Goal: Task Accomplishment & Management: Manage account settings

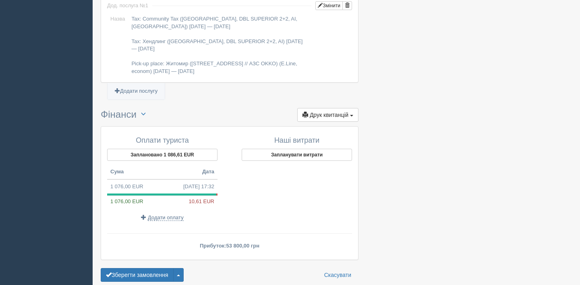
scroll to position [844, 0]
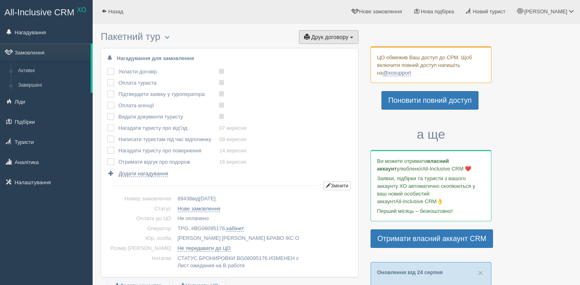
click at [326, 39] on span "Друк договору" at bounding box center [330, 37] width 37 height 6
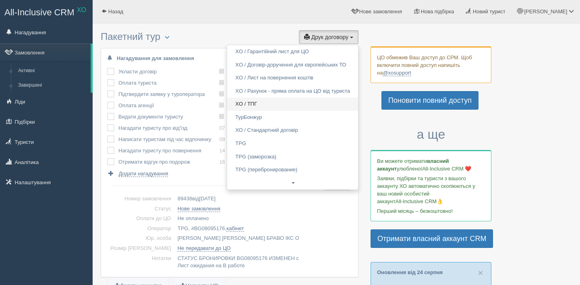
click at [299, 108] on link "XO / ТПГ" at bounding box center [292, 104] width 131 height 13
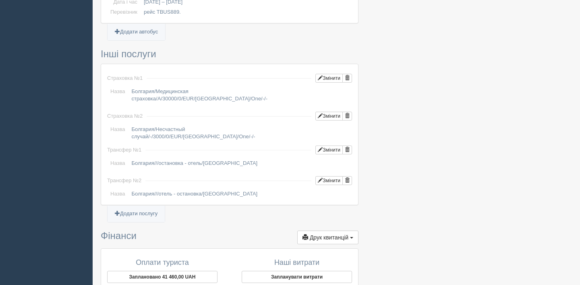
scroll to position [776, 0]
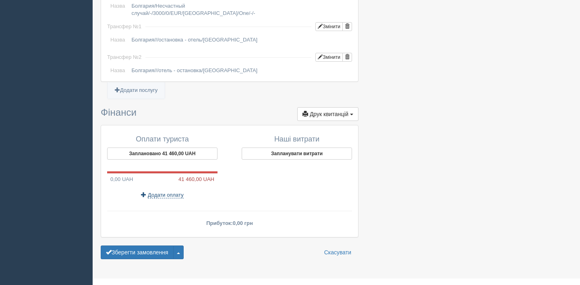
click at [166, 192] on span "Додати оплату" at bounding box center [166, 195] width 36 height 6
type input "[DATE] 12:22"
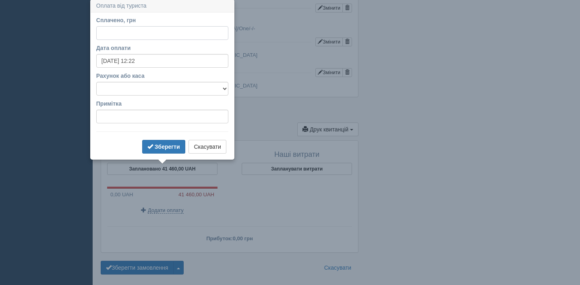
scroll to position [760, 0]
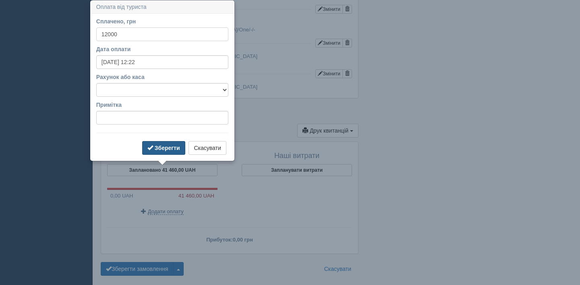
type input "12000"
click at [166, 149] on b "Зберегти" at bounding box center [167, 148] width 25 height 6
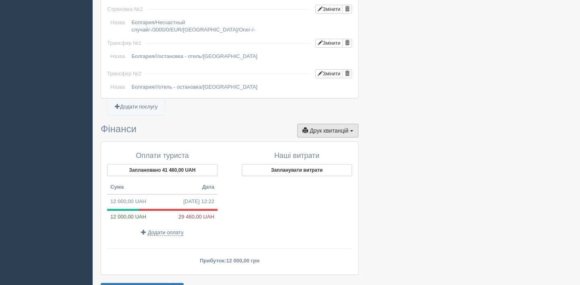
click at [335, 127] on span "Друк квитанцій" at bounding box center [329, 130] width 39 height 6
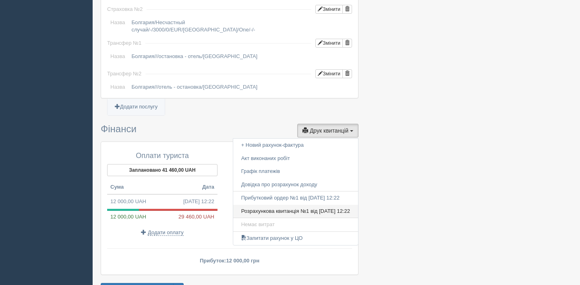
click at [306, 205] on link "Розрахункова квитанція №1 від 29.08.2025 12:22" at bounding box center [295, 211] width 125 height 13
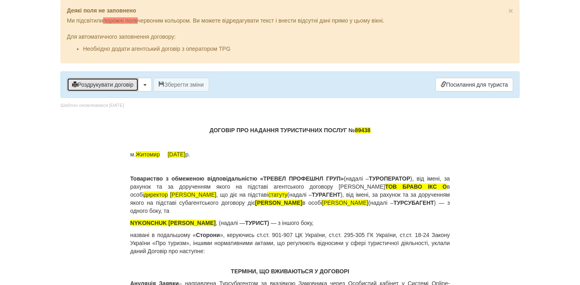
click at [122, 90] on button "Роздрукувати договір" at bounding box center [103, 85] width 72 height 14
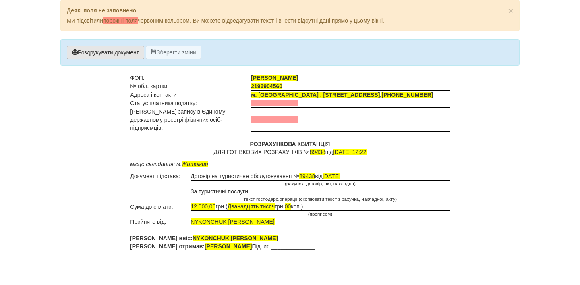
click at [124, 53] on button "Роздрукувати документ" at bounding box center [105, 53] width 77 height 14
